Goal: Task Accomplishment & Management: Manage account settings

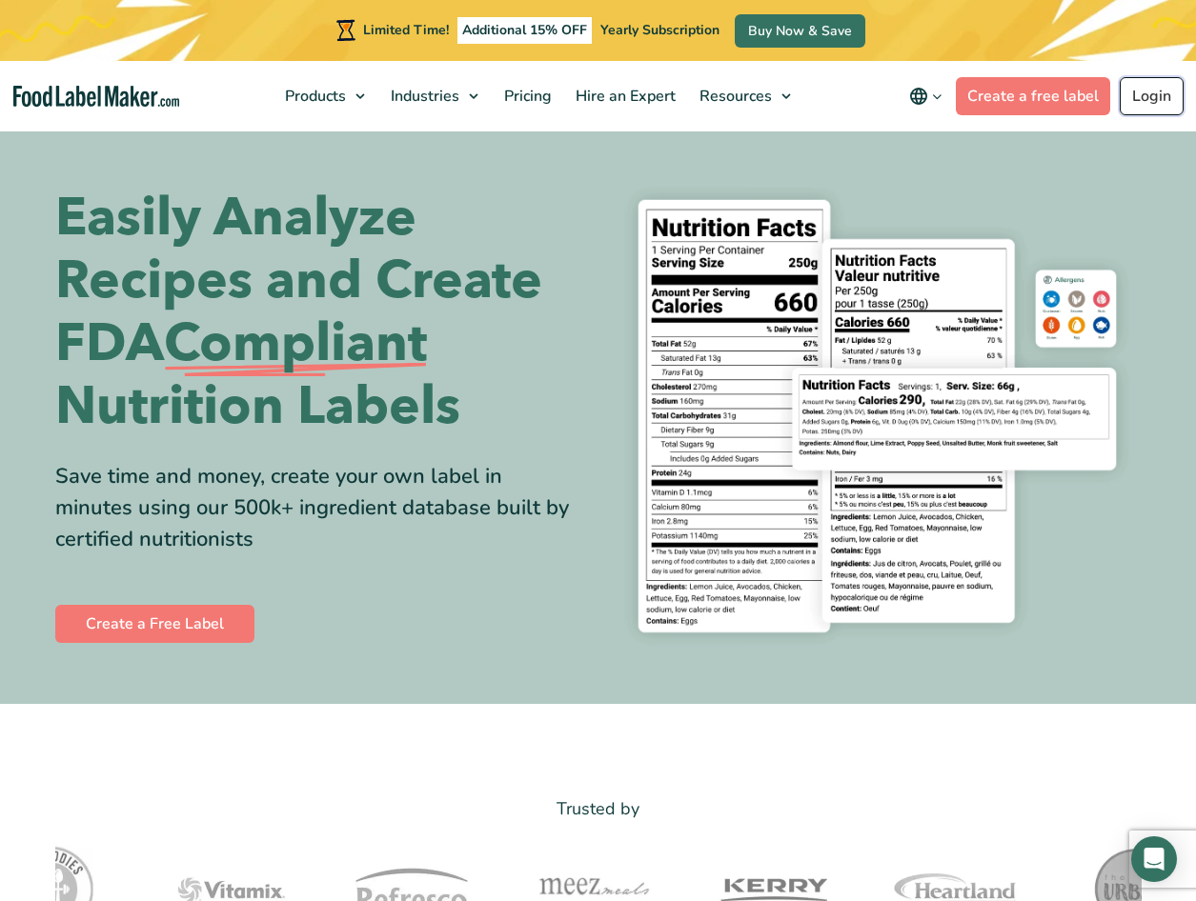
click at [1138, 92] on link "Login" at bounding box center [1151, 96] width 64 height 38
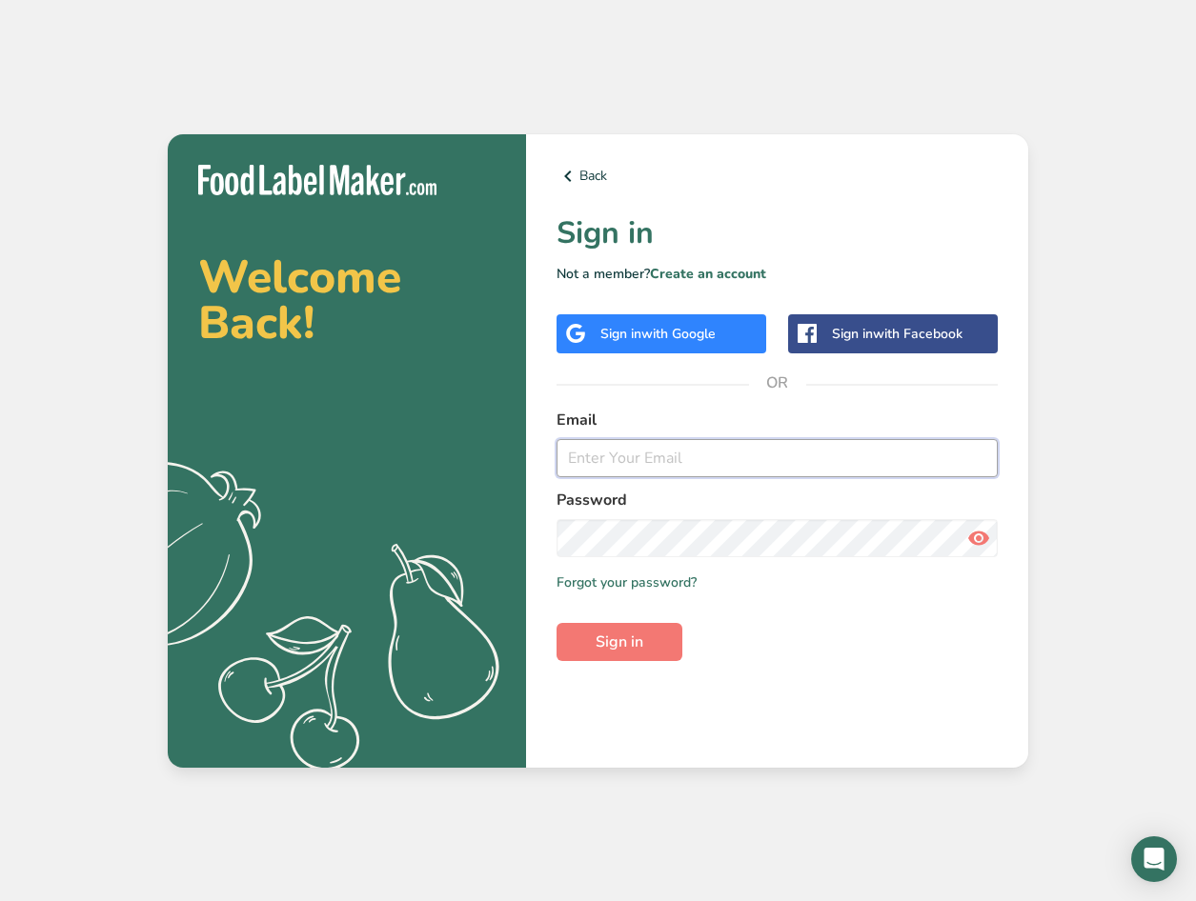
click at [614, 448] on input "email" at bounding box center [776, 458] width 441 height 38
type input "mike.nam@daesangamerica.com"
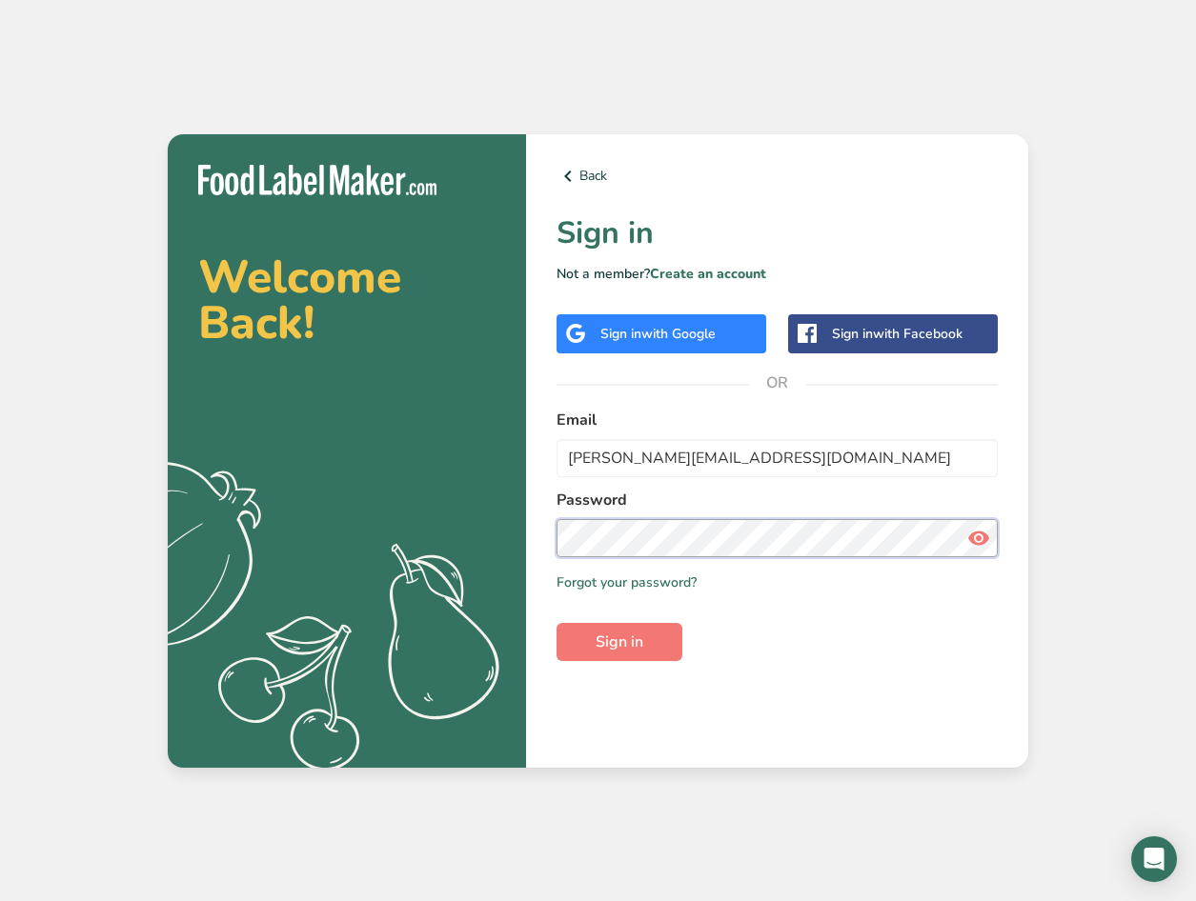
click at [556, 623] on button "Sign in" at bounding box center [619, 642] width 126 height 38
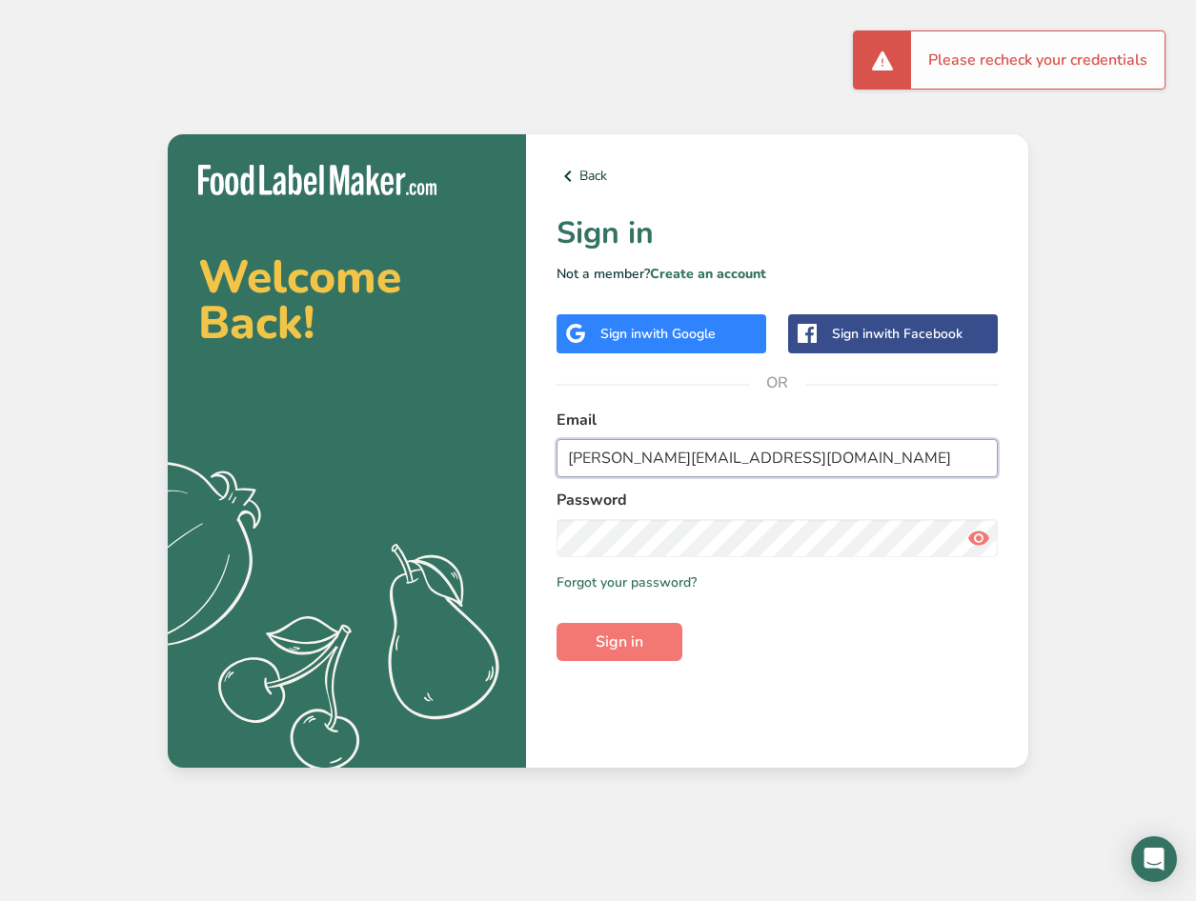
click at [795, 457] on input "mike.nam@daesangamerica.com" at bounding box center [776, 458] width 441 height 38
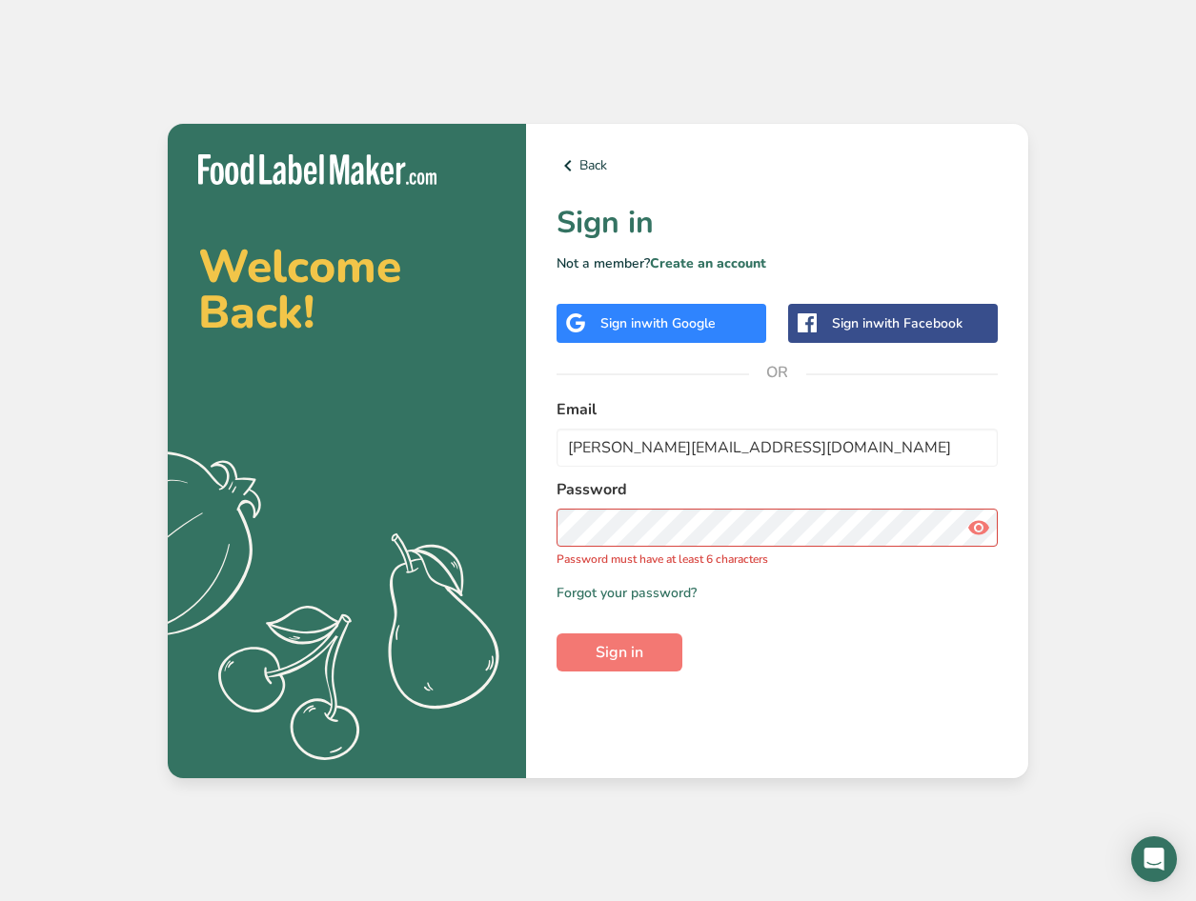
click at [970, 529] on icon at bounding box center [978, 528] width 23 height 34
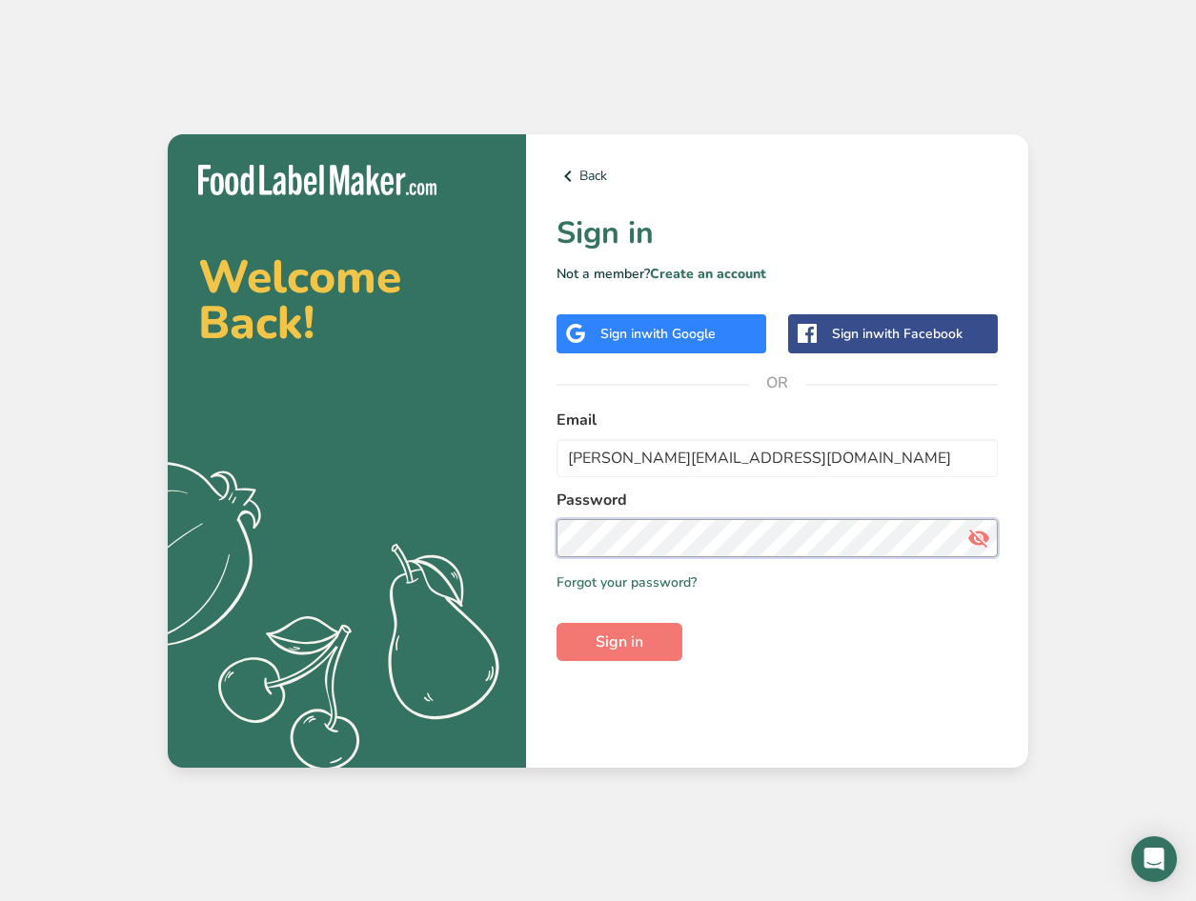
click at [556, 623] on button "Sign in" at bounding box center [619, 642] width 126 height 38
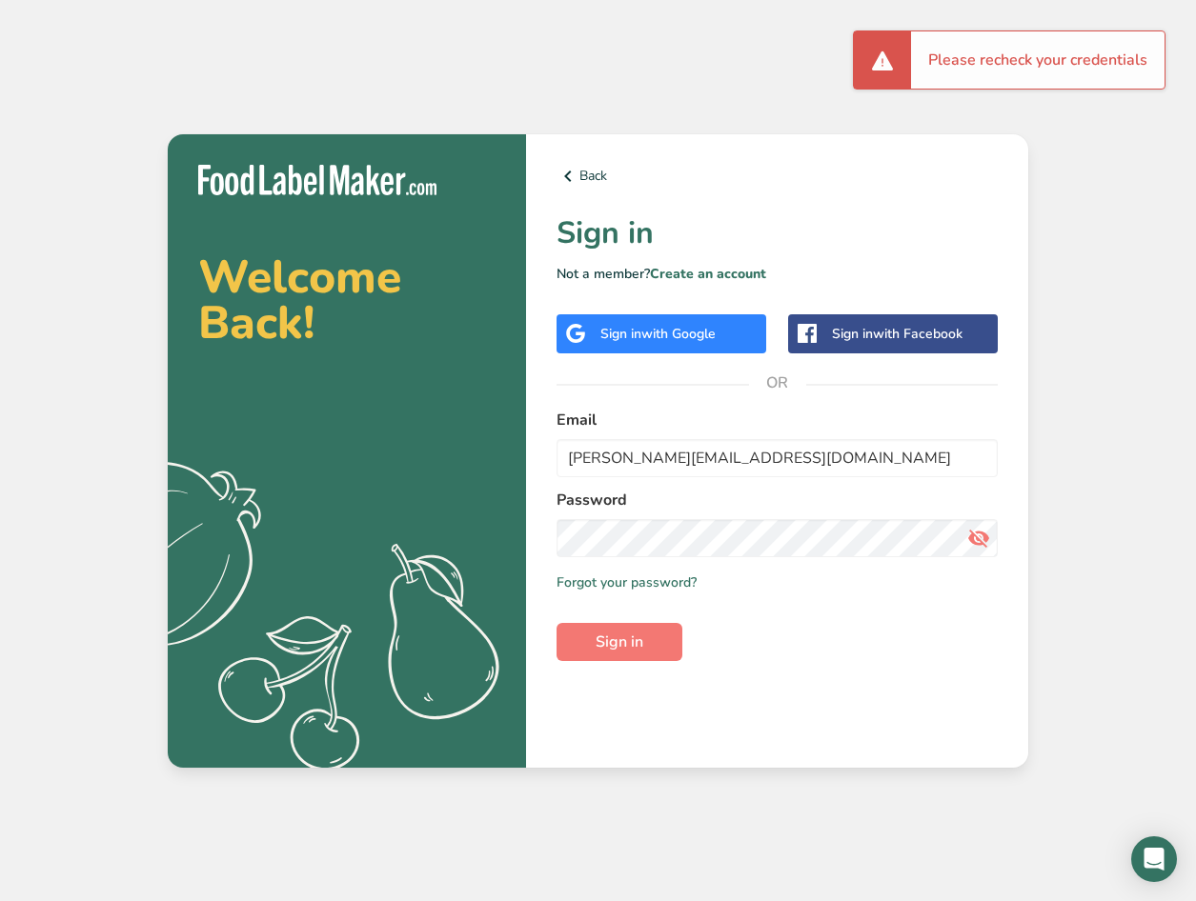
click at [990, 70] on div "Please recheck your credentials" at bounding box center [1037, 59] width 253 height 57
drag, startPoint x: 990, startPoint y: 70, endPoint x: 670, endPoint y: 126, distance: 325.0
click at [670, 126] on div "Welcome Back! .a{fill:#f5f3ed;} Back Sign in Not a member? Create an account Si…" at bounding box center [598, 450] width 1196 height 901
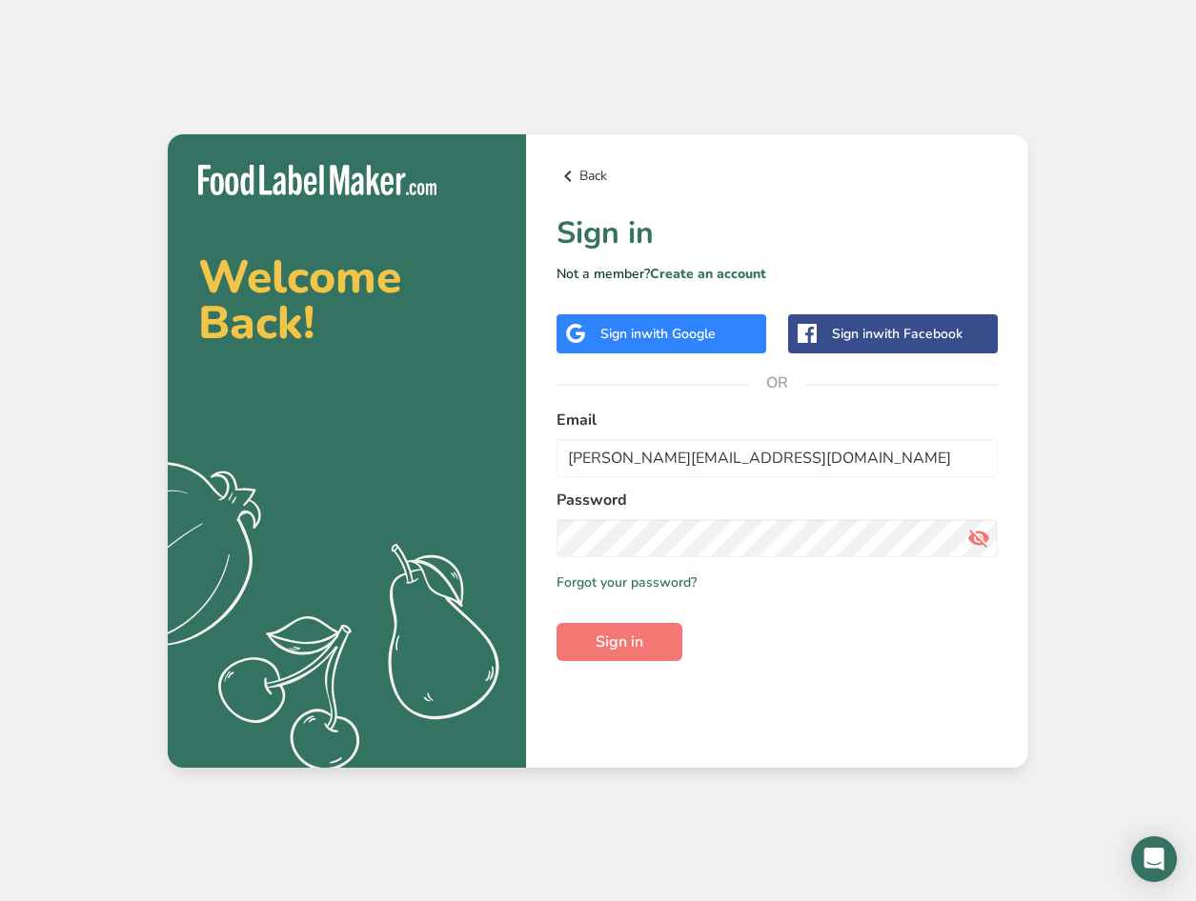
click at [583, 182] on link "Back" at bounding box center [776, 176] width 441 height 23
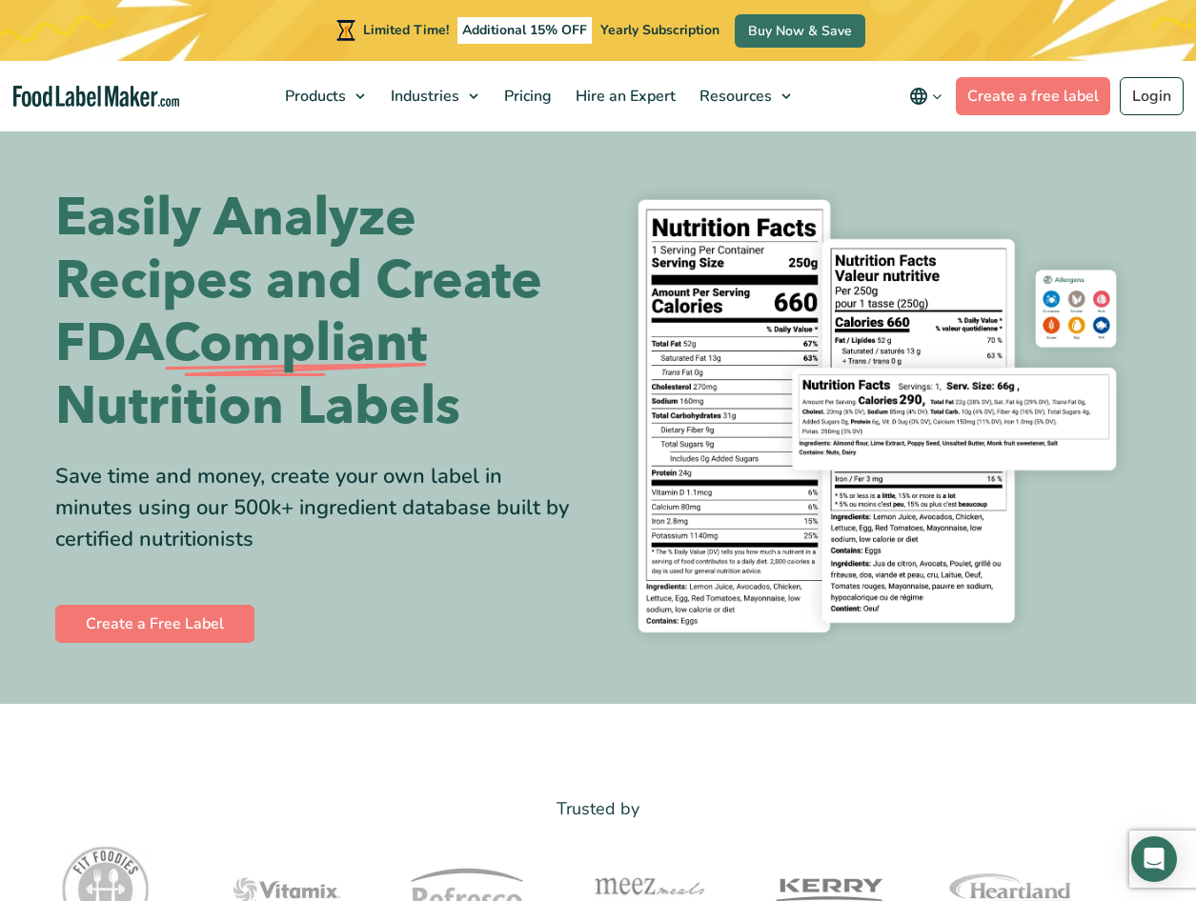
click at [866, 156] on section "Easily Analyze Recipes and Create FDA Compliant Nutrition Labels Save time and …" at bounding box center [598, 416] width 1196 height 575
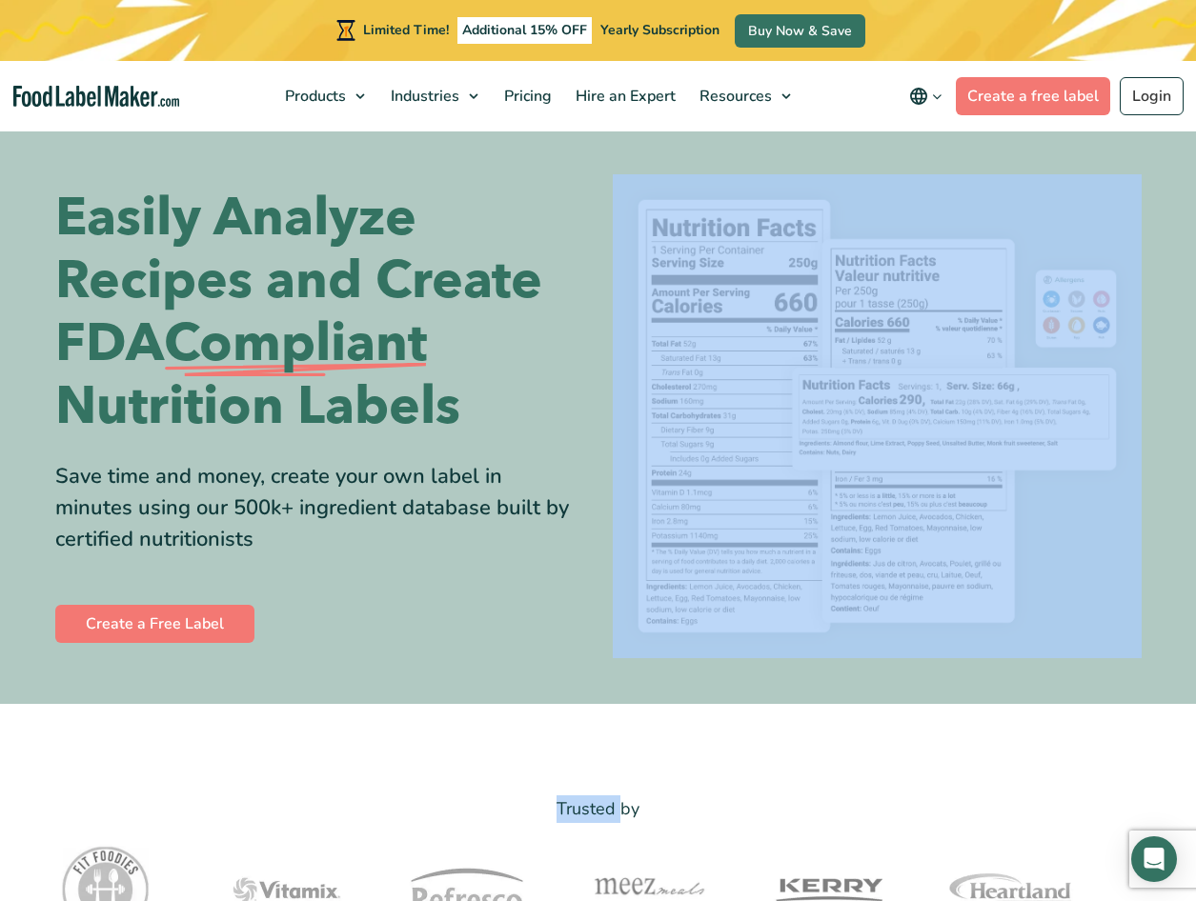
click at [866, 156] on section "Easily Analyze Recipes and Create FDA Compliant Nutrition Labels Save time and …" at bounding box center [598, 416] width 1196 height 575
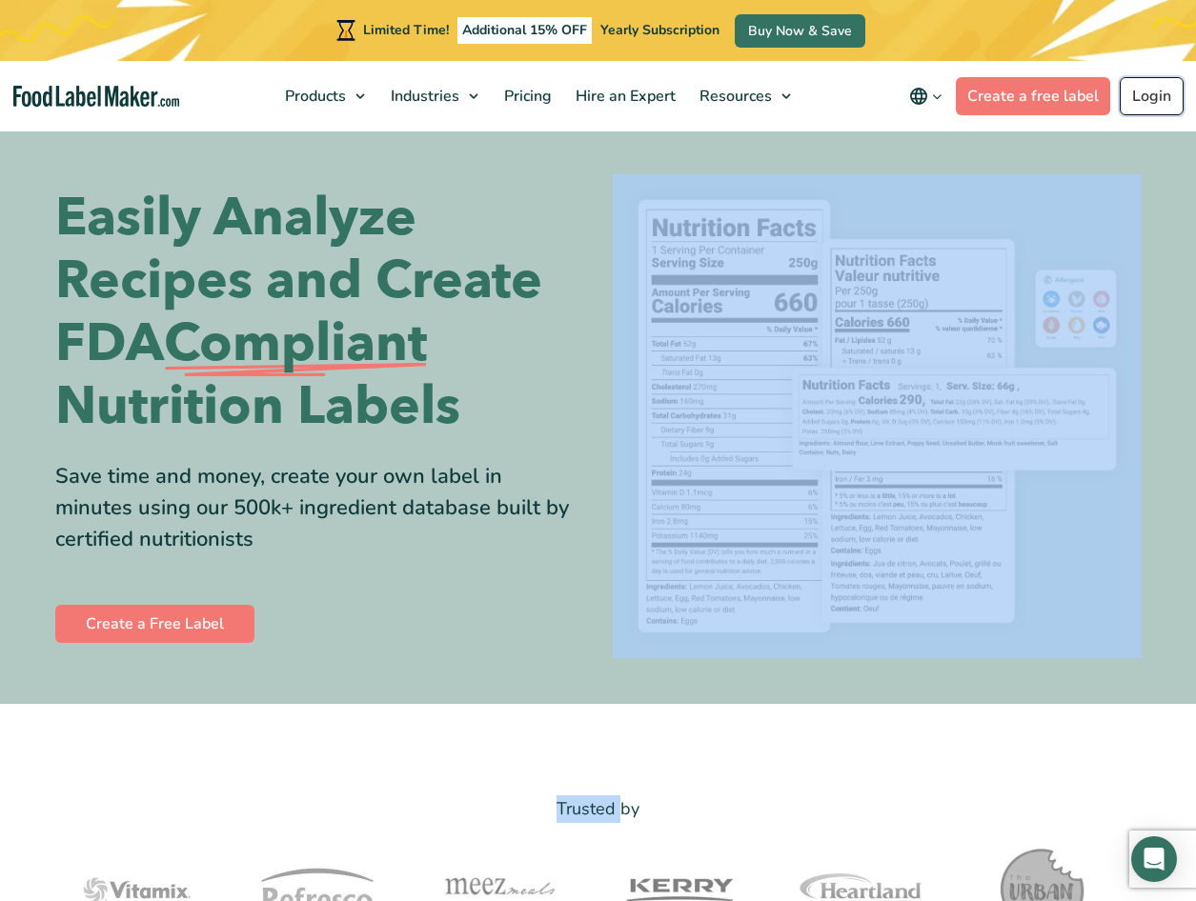
click at [1153, 96] on link "Login" at bounding box center [1151, 96] width 64 height 38
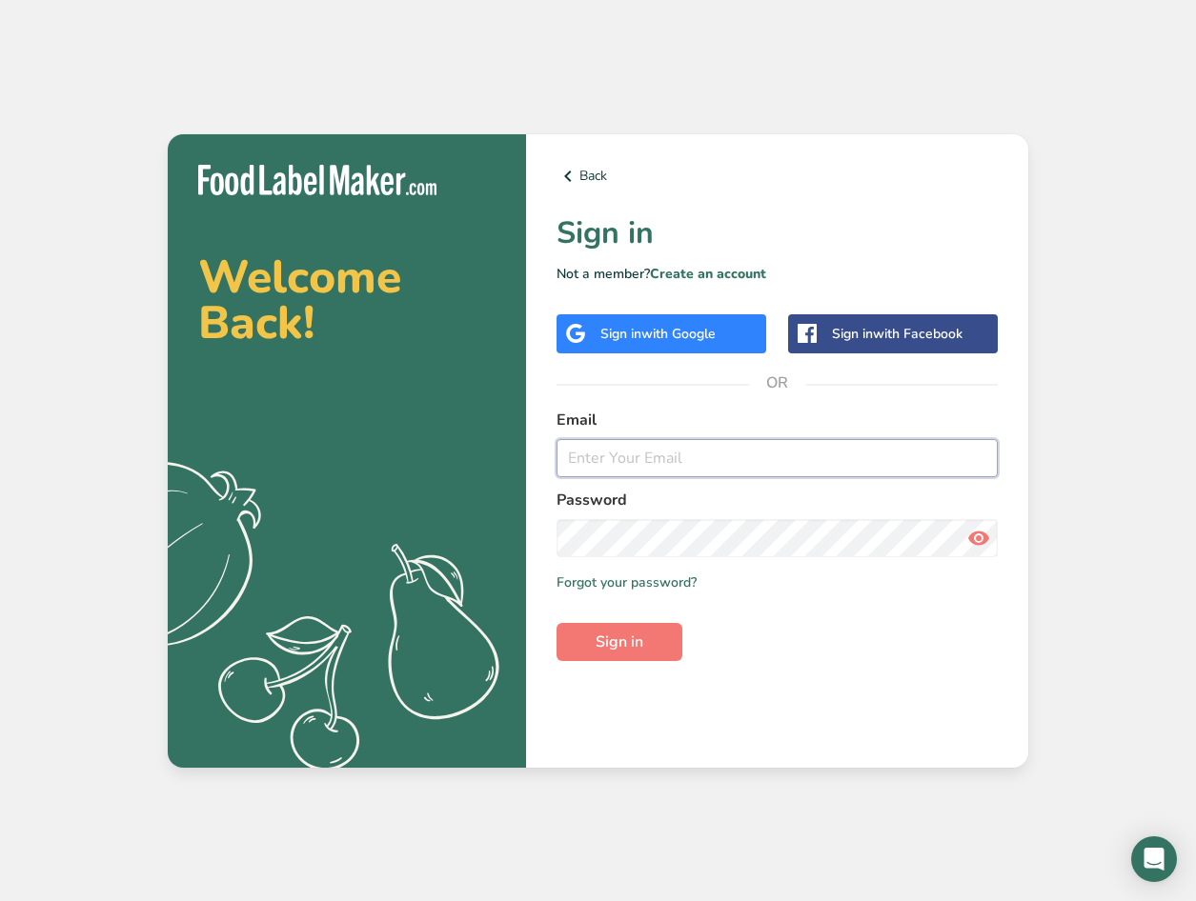
click at [614, 468] on input "email" at bounding box center [776, 458] width 441 height 38
drag, startPoint x: 668, startPoint y: 438, endPoint x: 658, endPoint y: 453, distance: 17.2
click at [668, 439] on input "email" at bounding box center [776, 458] width 441 height 38
click at [658, 453] on input "email" at bounding box center [776, 458] width 441 height 38
type input "mike.nam@daesanfamerica.com"
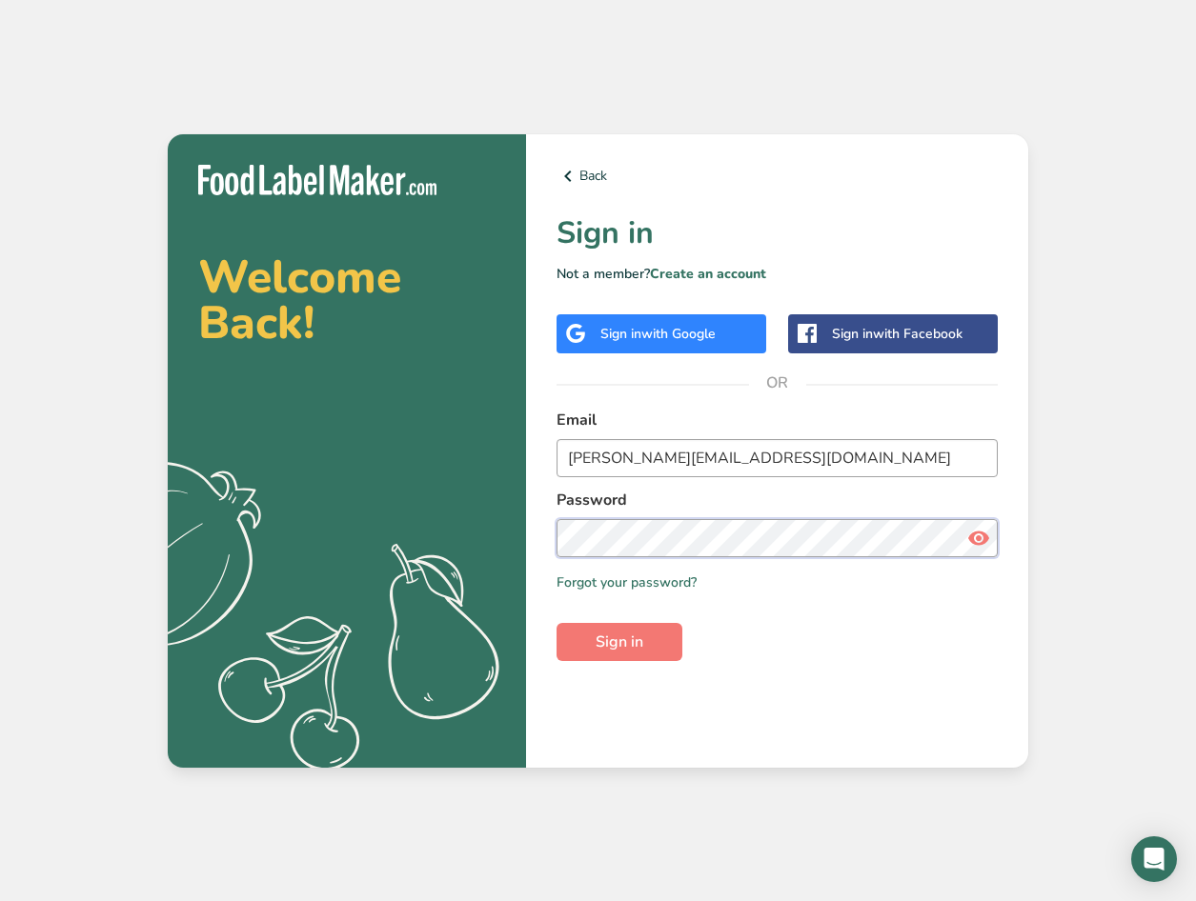
click at [556, 623] on button "Sign in" at bounding box center [619, 642] width 126 height 38
